Goal: Task Accomplishment & Management: Use online tool/utility

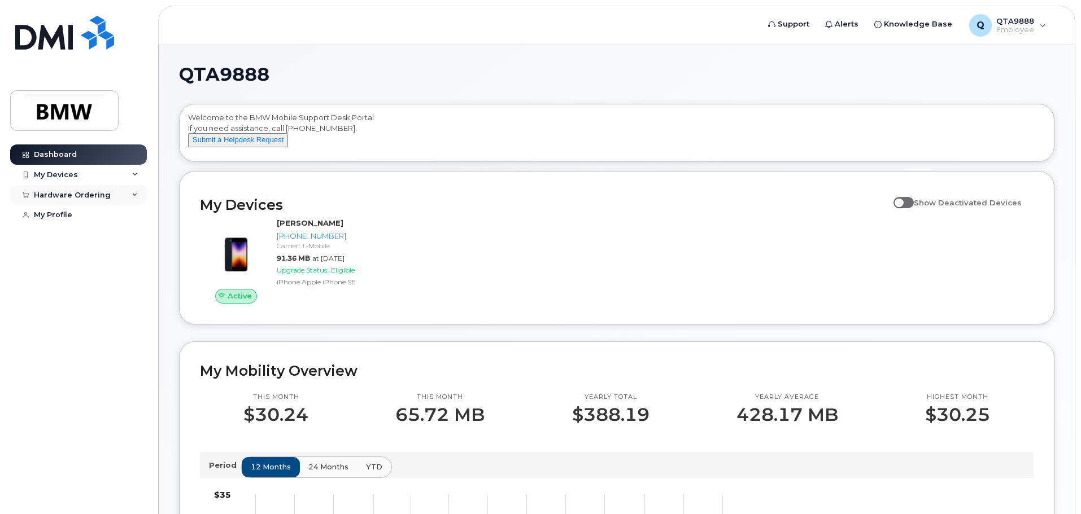
click at [139, 190] on div "Hardware Ordering" at bounding box center [78, 195] width 137 height 20
click at [139, 195] on div "Hardware Ordering" at bounding box center [78, 195] width 137 height 20
click at [135, 177] on icon at bounding box center [135, 175] width 6 height 6
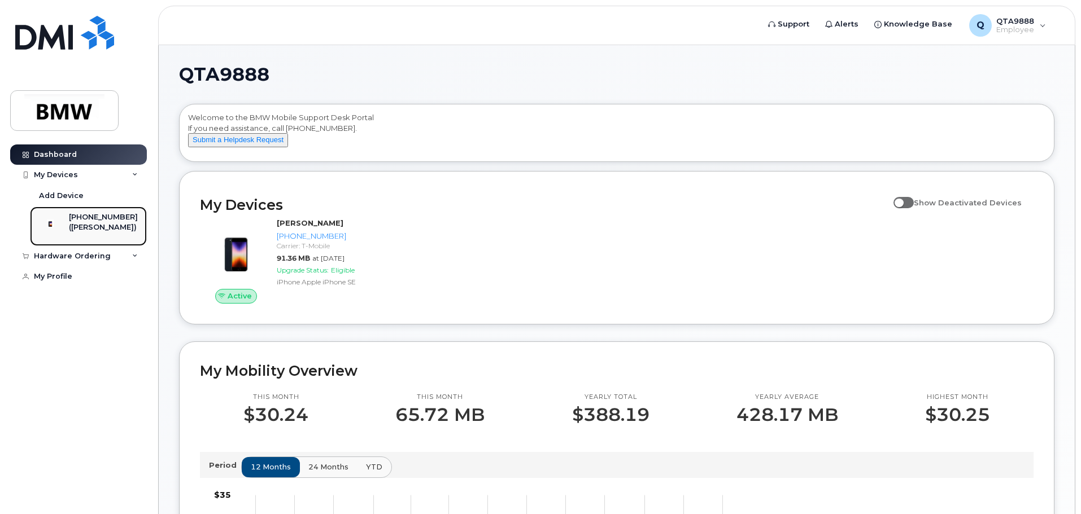
click at [104, 229] on div "([PERSON_NAME])" at bounding box center [103, 227] width 69 height 10
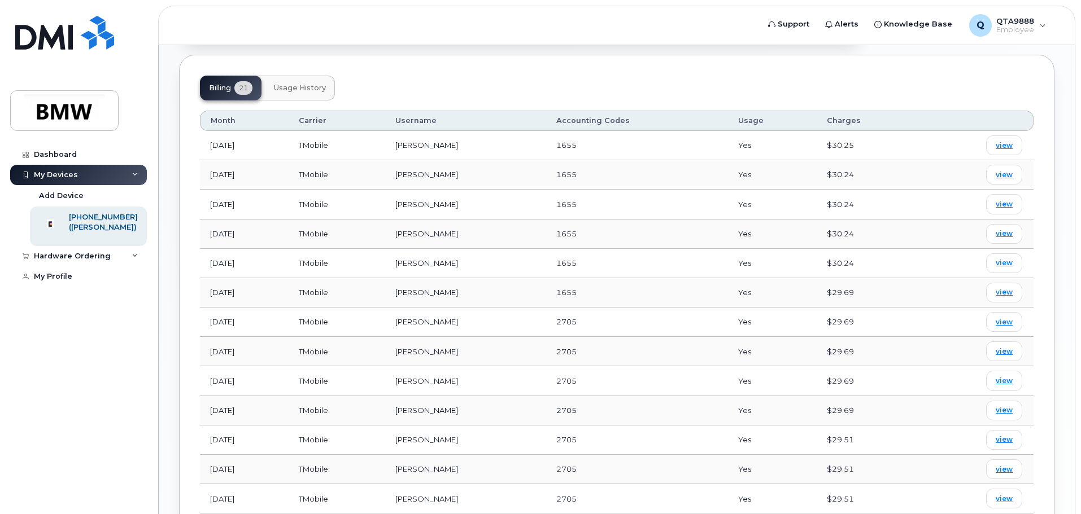
scroll to position [395, 0]
